Goal: Task Accomplishment & Management: Use online tool/utility

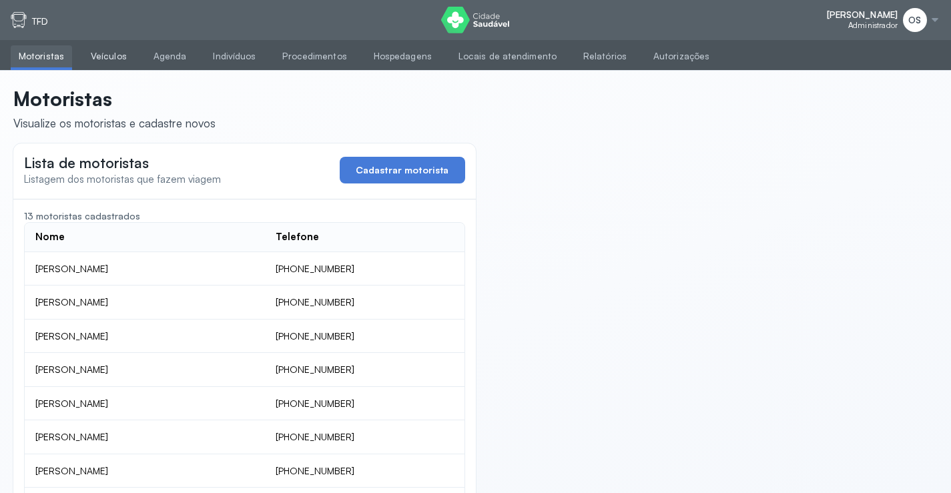
click at [120, 53] on link "Veículos" at bounding box center [109, 56] width 52 height 22
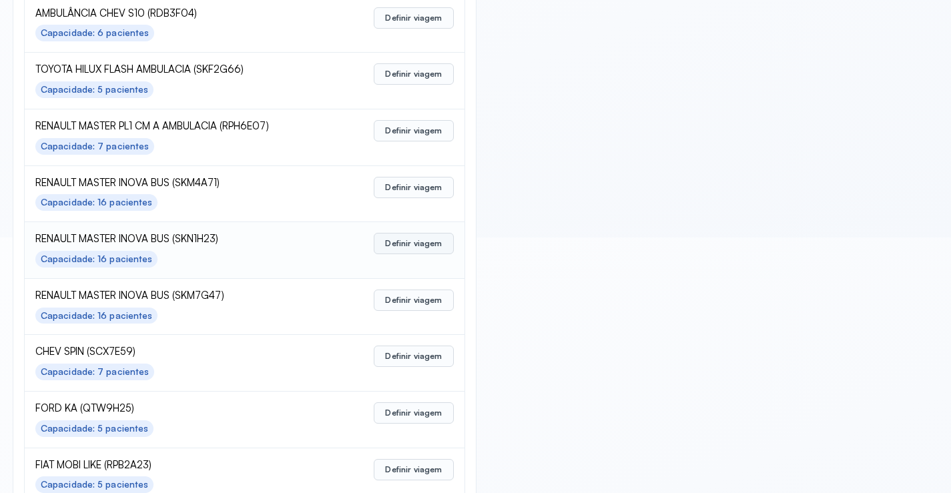
scroll to position [267, 0]
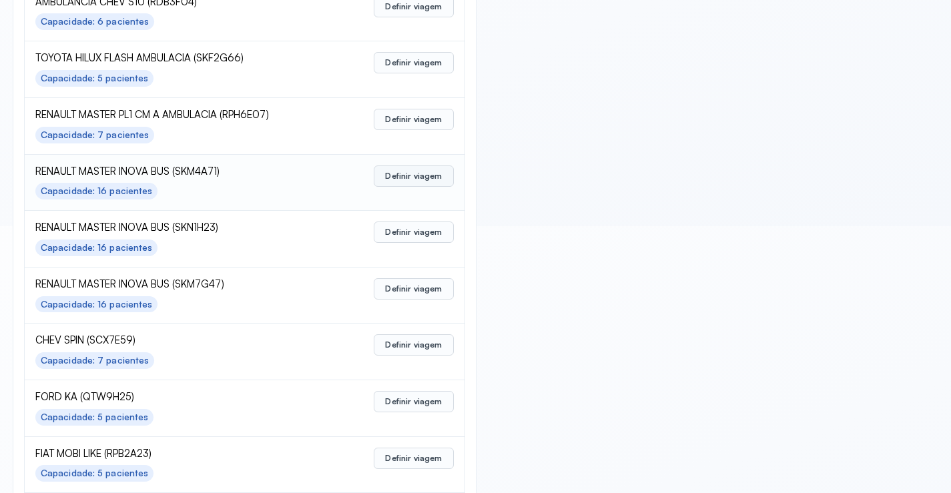
click at [387, 176] on button "Definir viagem" at bounding box center [413, 176] width 79 height 21
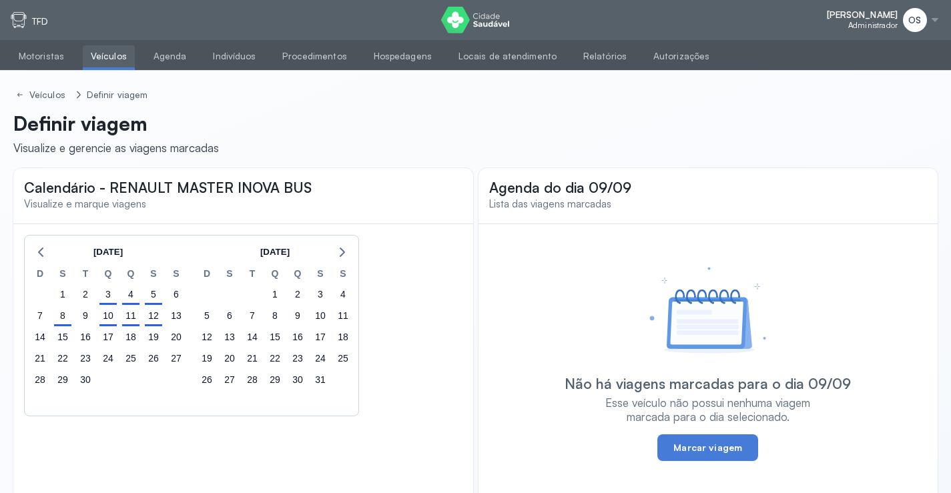
click at [912, 17] on span "OS" at bounding box center [914, 20] width 13 height 11
click at [879, 55] on div "Configurações" at bounding box center [862, 55] width 62 height 11
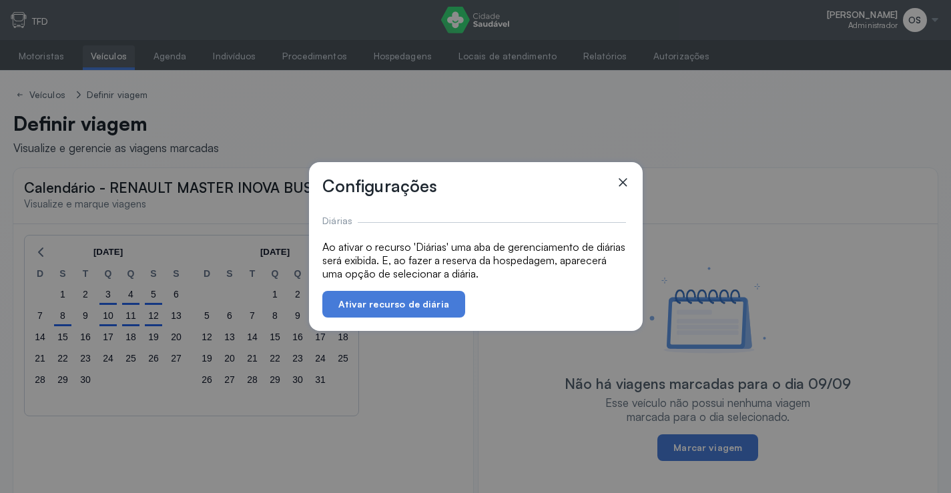
click at [623, 181] on icon at bounding box center [622, 182] width 13 height 13
